Goal: Information Seeking & Learning: Check status

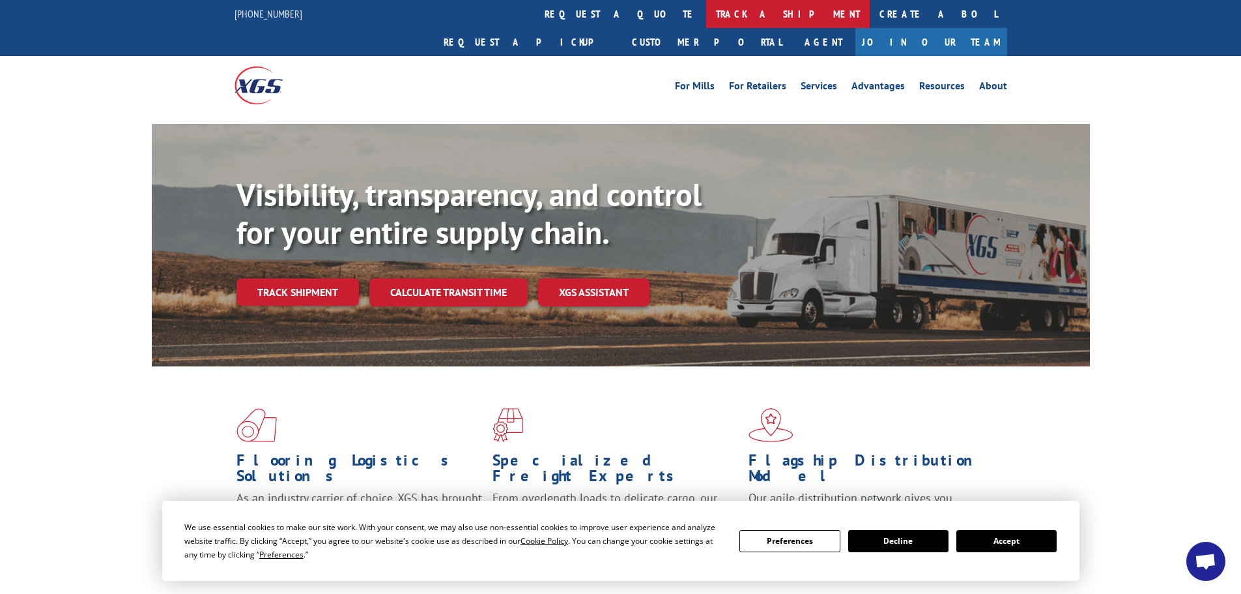
click at [706, 13] on link "track a shipment" at bounding box center [788, 14] width 164 height 28
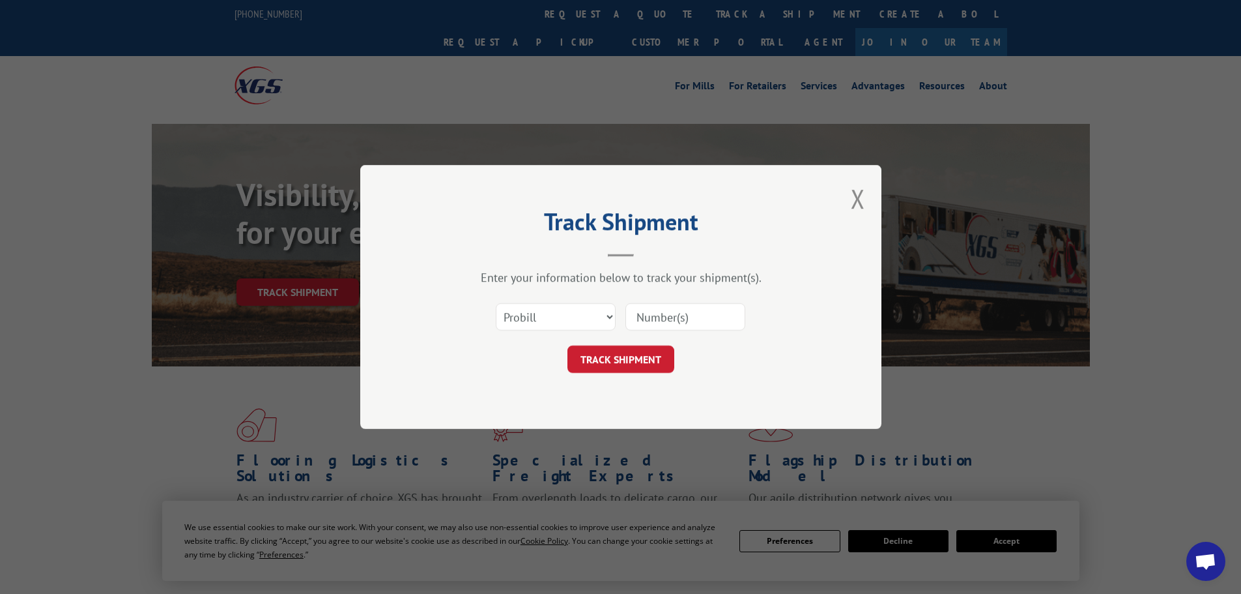
drag, startPoint x: 712, startPoint y: 319, endPoint x: 701, endPoint y: 324, distance: 11.4
click at [709, 321] on input at bounding box center [686, 316] width 120 height 27
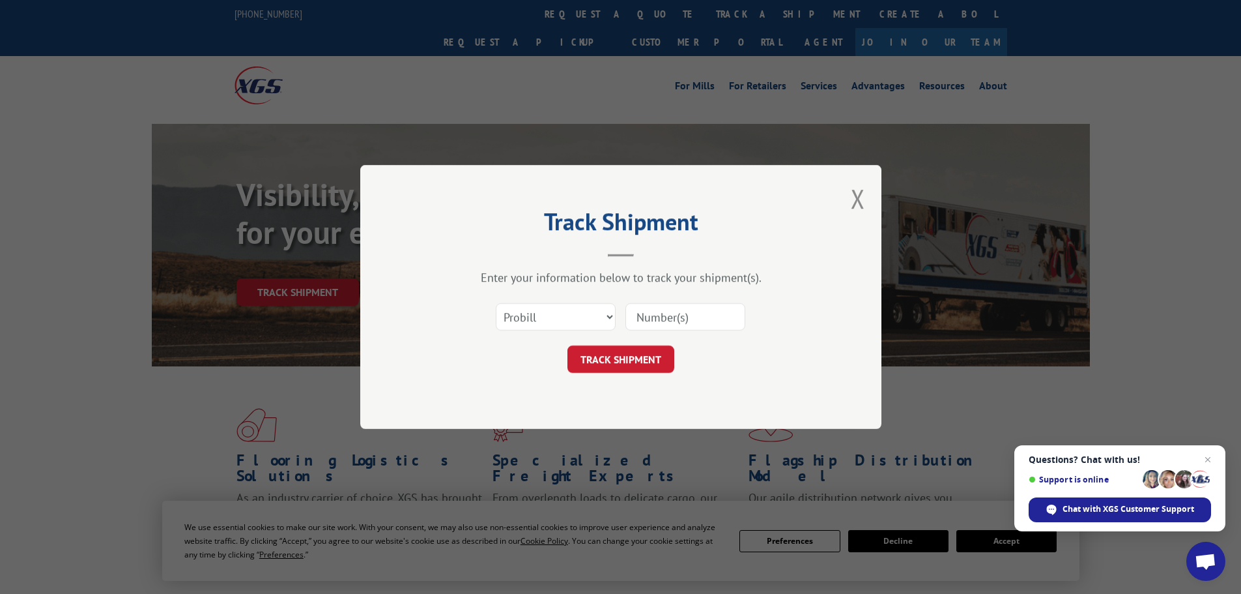
paste input "313017"
type input "313017"
click at [590, 366] on button "TRACK SHIPMENT" at bounding box center [621, 358] width 107 height 27
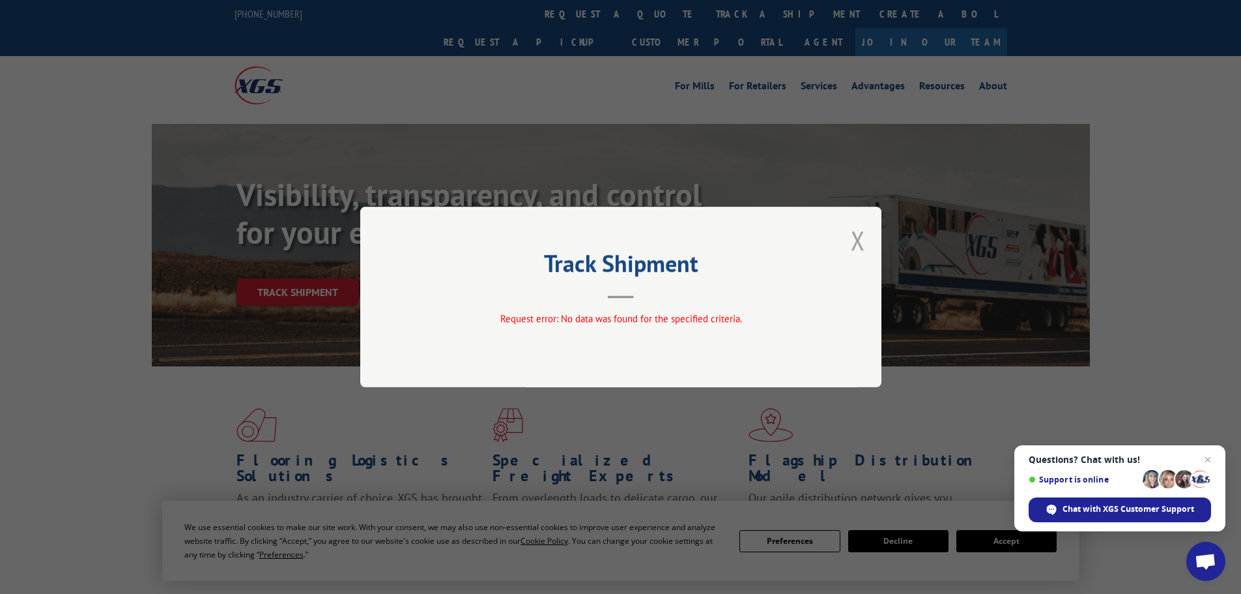
drag, startPoint x: 851, startPoint y: 237, endPoint x: 834, endPoint y: 210, distance: 31.6
click at [852, 237] on button "Close modal" at bounding box center [858, 240] width 14 height 35
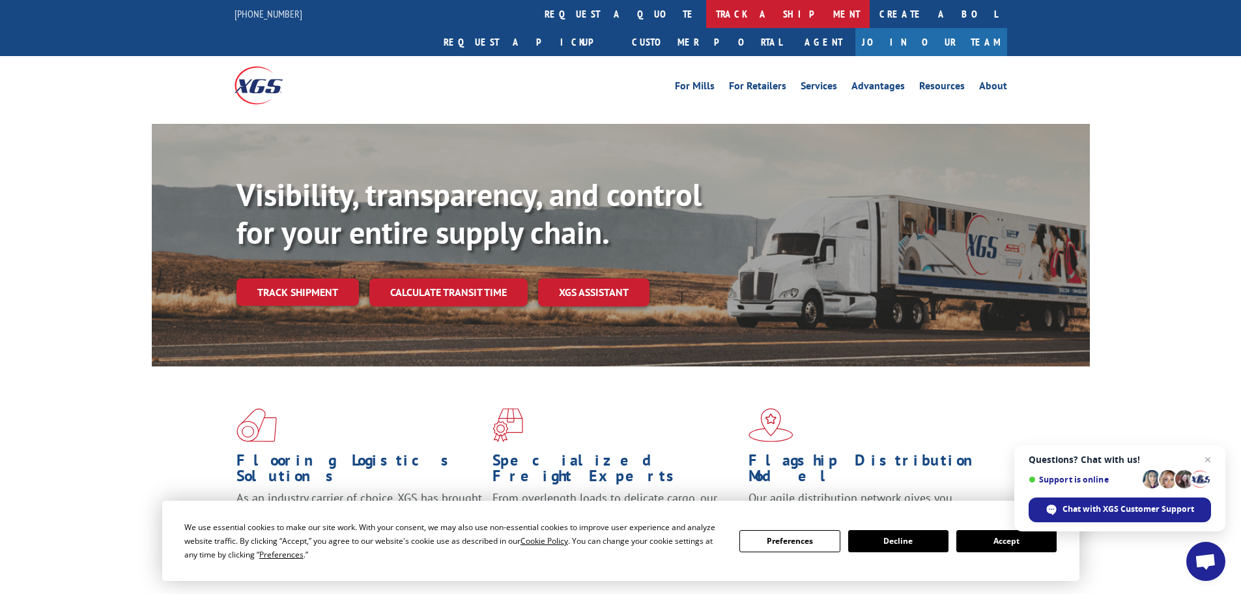
click at [706, 11] on link "track a shipment" at bounding box center [788, 14] width 164 height 28
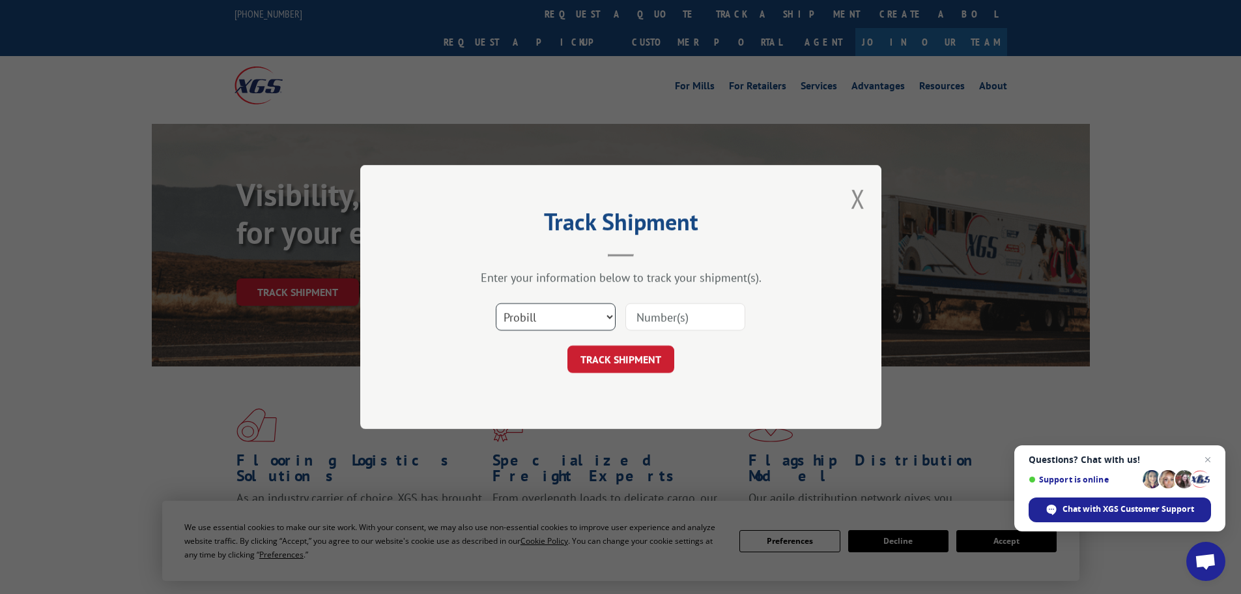
click at [547, 324] on select "Select category... Probill BOL PO" at bounding box center [556, 316] width 120 height 27
select select "bol"
click at [496, 303] on select "Select category... Probill BOL PO" at bounding box center [556, 316] width 120 height 27
click at [648, 319] on input at bounding box center [686, 316] width 120 height 27
paste input "5590489"
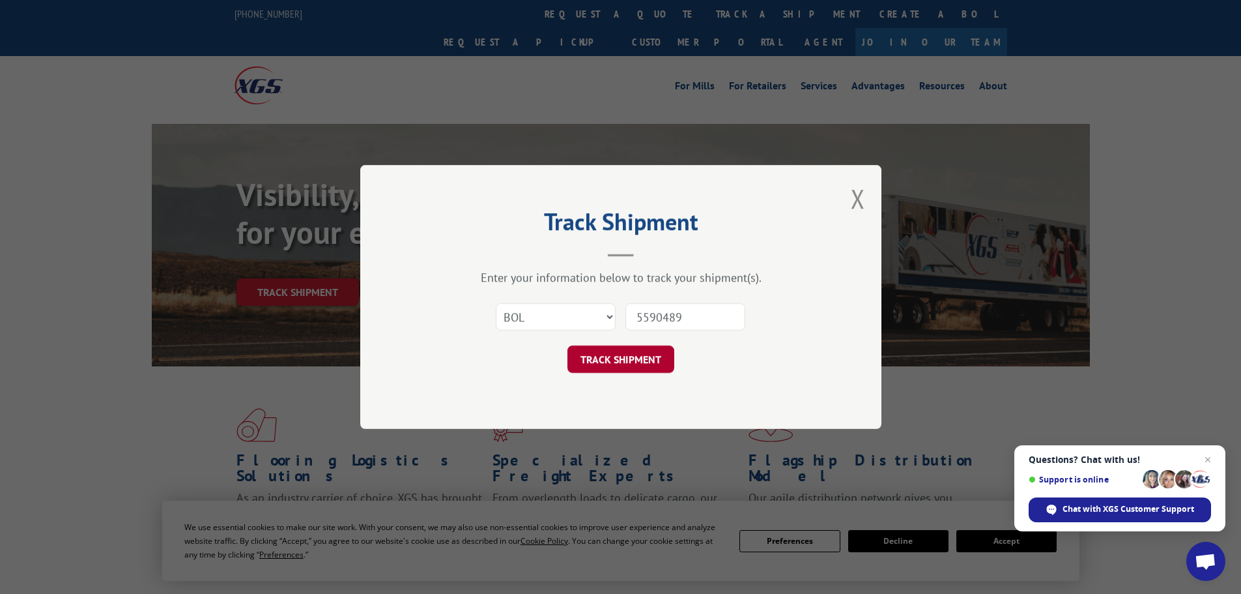
type input "5590489"
click at [650, 360] on button "TRACK SHIPMENT" at bounding box center [621, 358] width 107 height 27
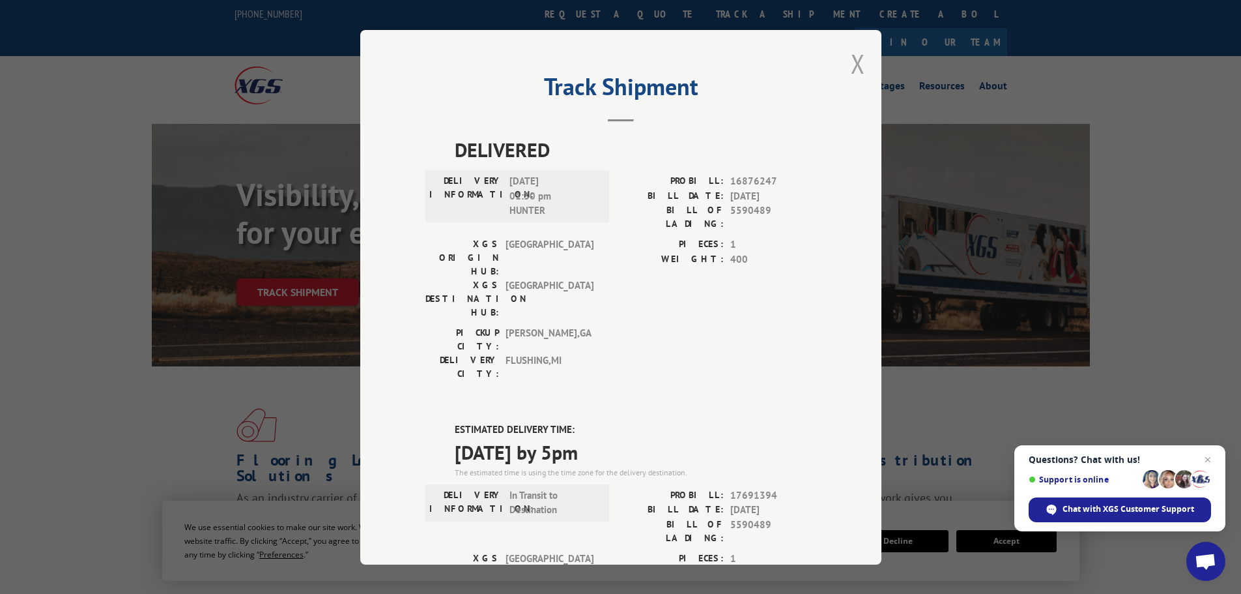
click at [856, 70] on button "Close modal" at bounding box center [858, 63] width 14 height 35
